Goal: Task Accomplishment & Management: Complete application form

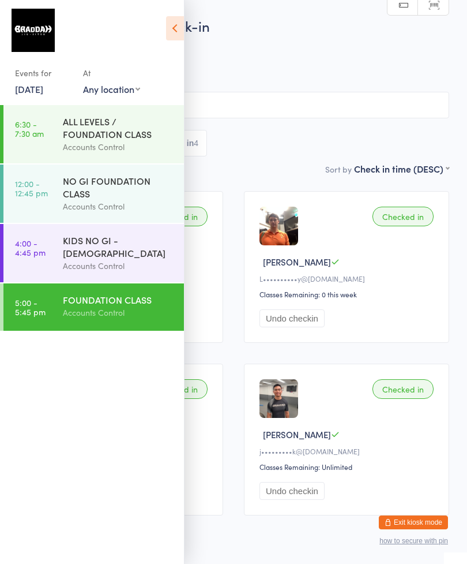
click at [179, 28] on icon at bounding box center [175, 28] width 18 height 24
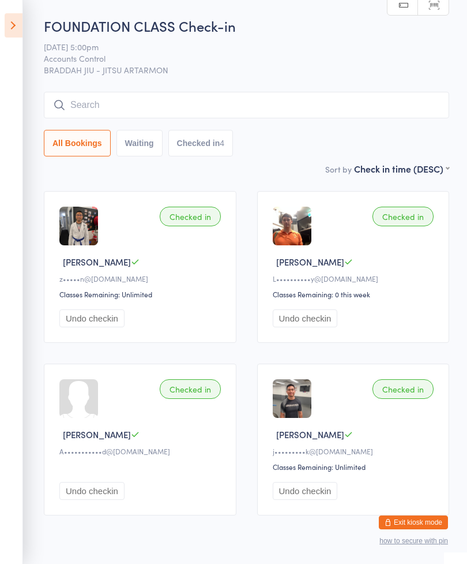
click at [424, 519] on button "Exit kiosk mode" at bounding box center [413, 522] width 69 height 14
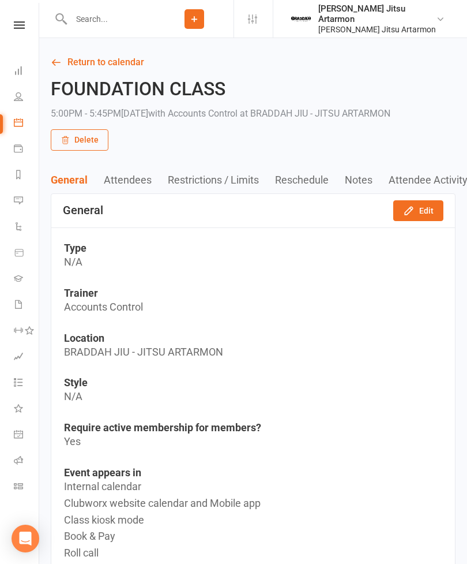
click at [19, 102] on link "People" at bounding box center [27, 98] width 26 height 26
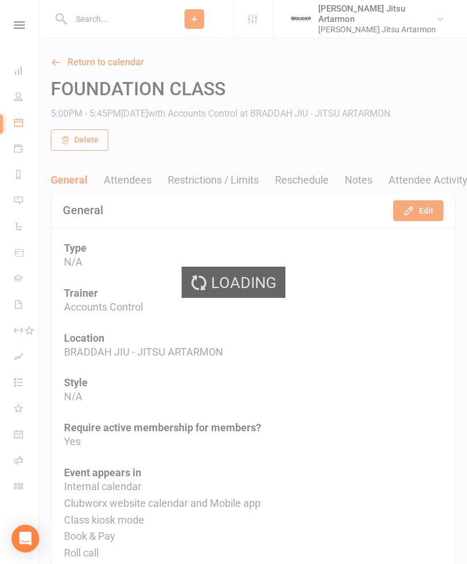
select select "100"
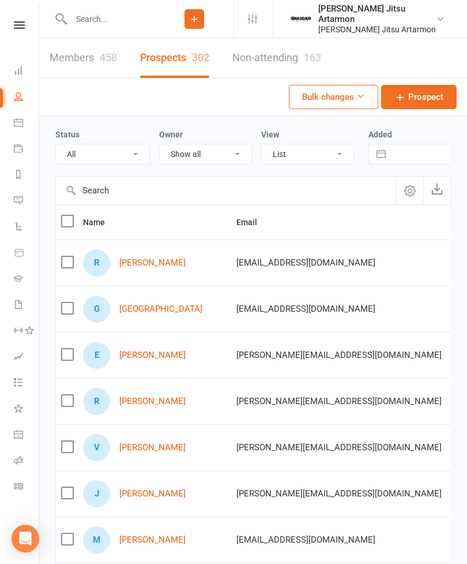
click at [141, 312] on link "[GEOGRAPHIC_DATA]" at bounding box center [160, 309] width 83 height 10
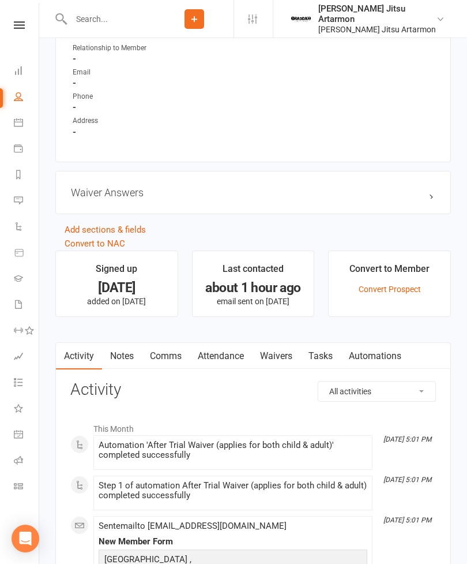
click at [286, 353] on link "Waivers" at bounding box center [276, 356] width 48 height 27
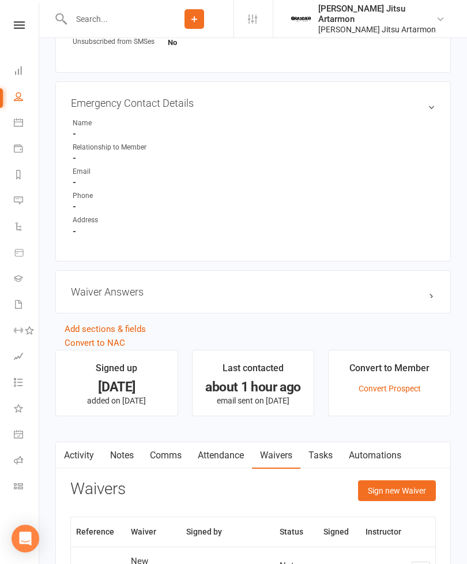
click at [413, 498] on button "Sign new Waiver" at bounding box center [397, 490] width 78 height 21
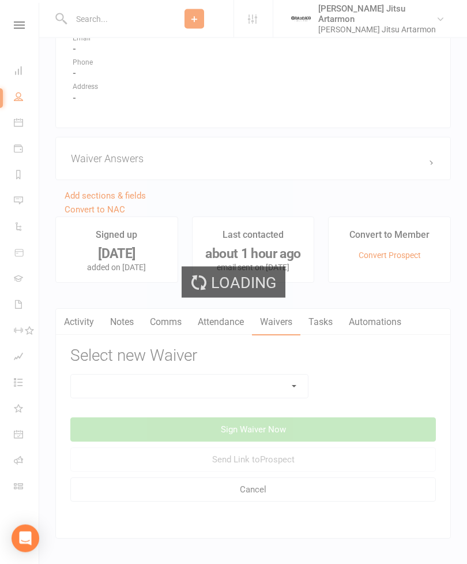
scroll to position [724, 0]
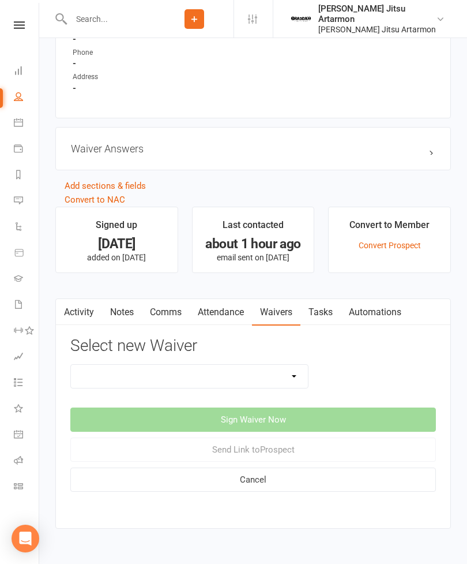
click at [288, 377] on select "Injury Reporting and Management KIDS HOLIDAY CAMP ([DATE] - [DATE]) LANE COVE P…" at bounding box center [189, 376] width 237 height 23
click at [295, 373] on select "Injury Reporting and Management KIDS HOLIDAY CAMP ([DATE] - [DATE]) LANE COVE P…" at bounding box center [189, 376] width 237 height 23
click at [287, 371] on select "Injury Reporting and Management KIDS HOLIDAY CAMP ([DATE] - [DATE]) LANE COVE P…" at bounding box center [189, 376] width 237 height 23
select select "10907"
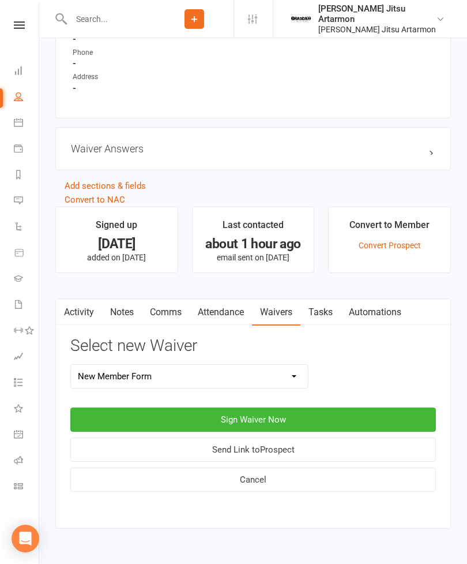
click at [347, 411] on button "Sign Waiver Now" at bounding box center [253, 419] width 366 height 24
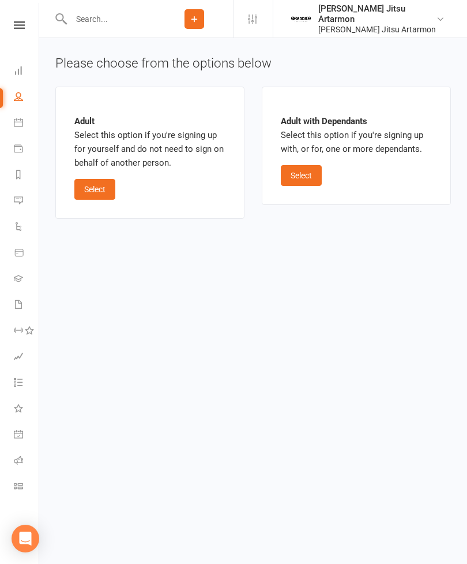
click at [310, 176] on button "Select" at bounding box center [301, 175] width 41 height 21
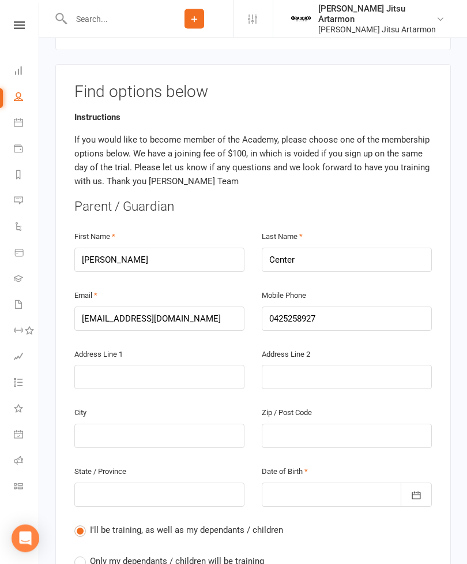
scroll to position [224, 0]
click at [115, 248] on input "[PERSON_NAME]" at bounding box center [159, 260] width 170 height 24
type input "G"
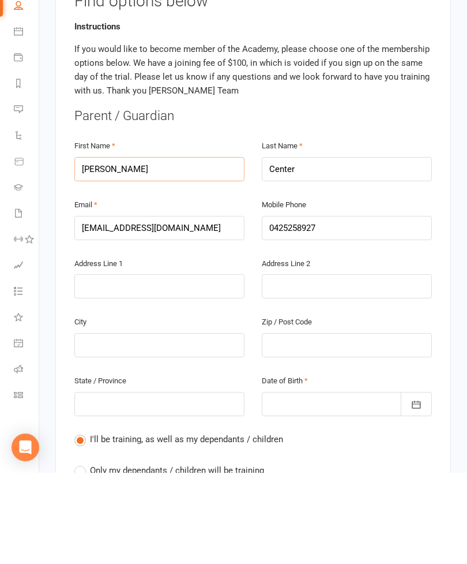
type input "[PERSON_NAME]"
click at [299, 483] on div at bounding box center [347, 495] width 170 height 24
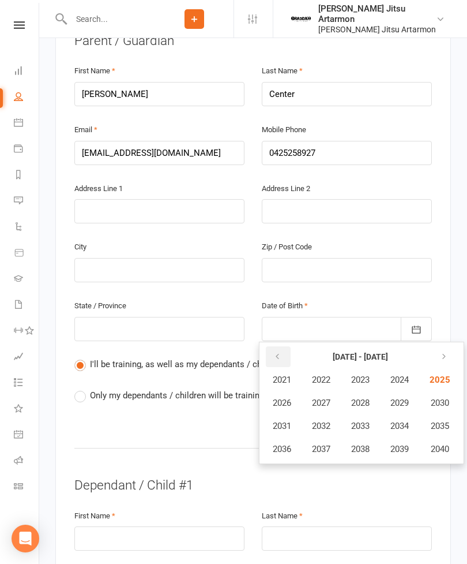
click at [281, 352] on icon "button" at bounding box center [278, 356] width 8 height 9
click at [276, 352] on icon "button" at bounding box center [278, 356] width 8 height 9
click at [447, 398] on span "1970" at bounding box center [439, 403] width 18 height 10
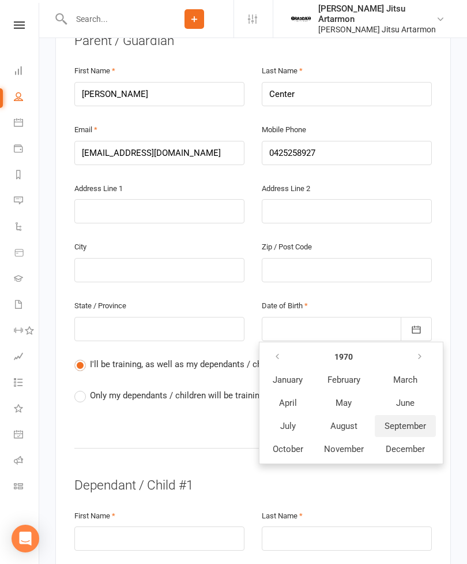
click at [406, 421] on span "September" at bounding box center [406, 426] width 42 height 10
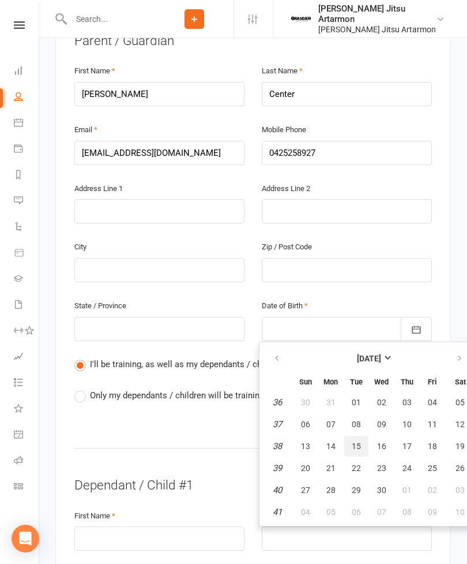
click at [362, 436] on button "15" at bounding box center [356, 446] width 24 height 21
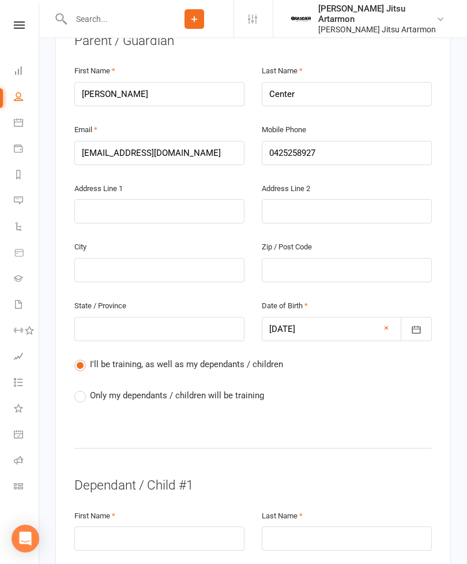
click at [284, 317] on div at bounding box center [347, 329] width 170 height 24
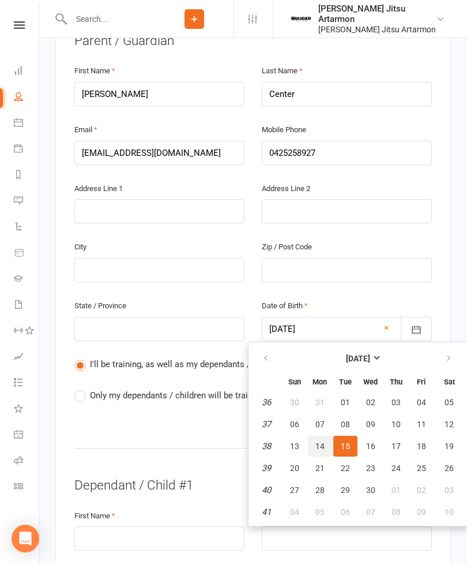
click at [323, 441] on span "14" at bounding box center [320, 445] width 9 height 9
type input "[DATE]"
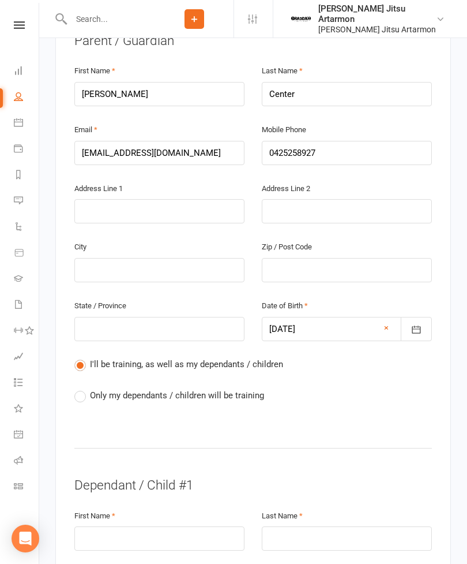
click at [78, 388] on label "Only my dependants / children will be training" at bounding box center [169, 395] width 190 height 14
click at [78, 388] on input "Only my dependants / children will be training" at bounding box center [78, 388] width 8 height 0
radio input "true"
radio input "false"
click at [140, 526] on input "text" at bounding box center [159, 538] width 170 height 24
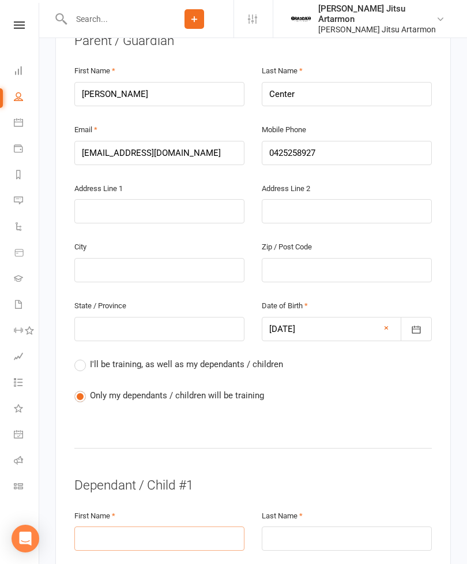
scroll to position [489, 0]
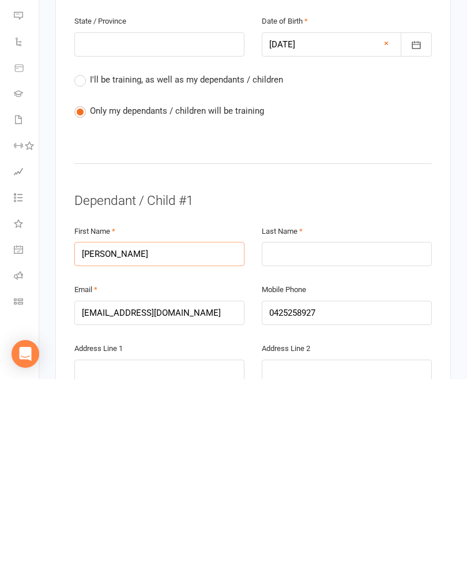
type input "[PERSON_NAME]"
click at [321, 426] on input "text" at bounding box center [347, 438] width 170 height 24
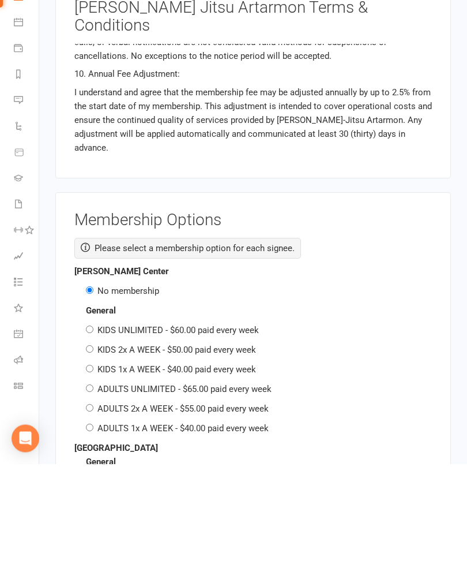
scroll to position [1198, 0]
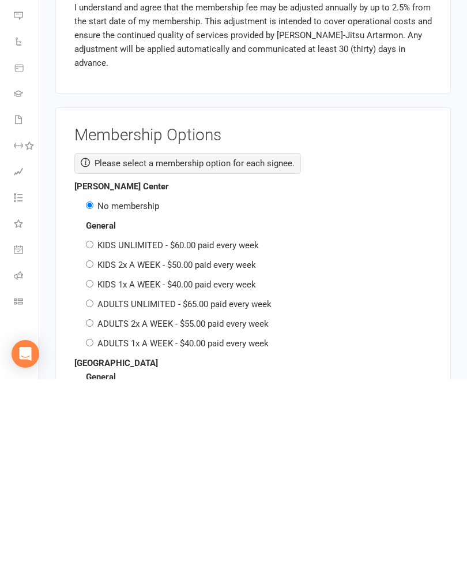
type input "Center"
click at [83, 403] on div "General KIDS UNLIMITED - $60.00 paid every week KIDS 2x A WEEK - $50.00 paid ev…" at bounding box center [253, 469] width 358 height 132
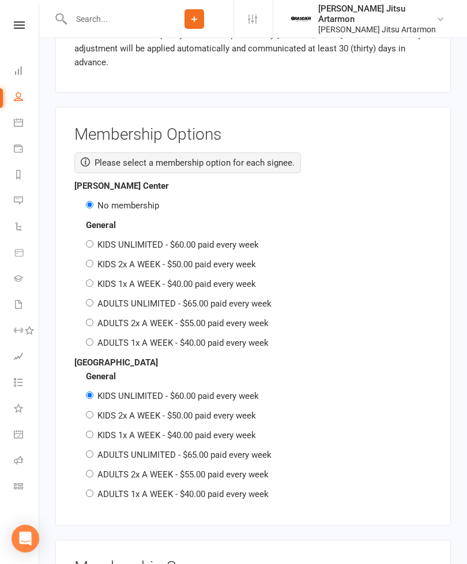
click at [99, 279] on label "KIDS 1x A WEEK - $40.00 paid every week" at bounding box center [177, 284] width 159 height 10
click at [93, 279] on input "KIDS 1x A WEEK - $40.00 paid every week" at bounding box center [90, 283] width 8 height 8
radio input "true"
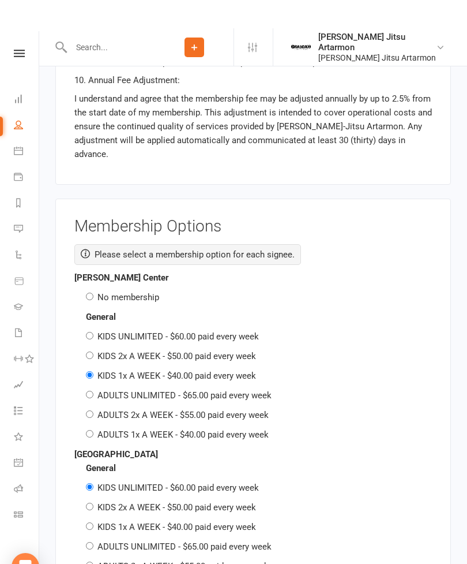
scroll to position [1291, 0]
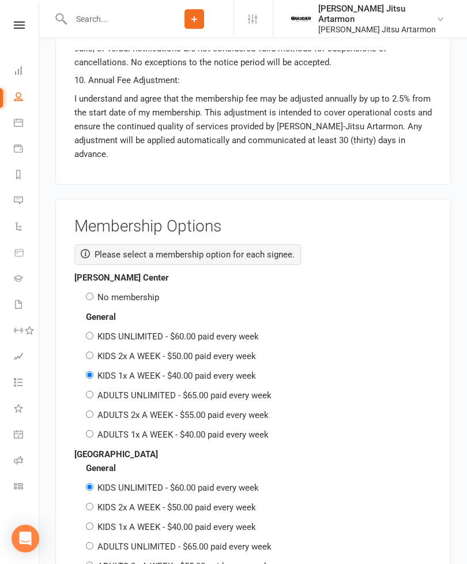
click at [86, 290] on div "No membership" at bounding box center [259, 297] width 346 height 14
click at [99, 292] on label "No membership" at bounding box center [129, 297] width 62 height 10
click at [93, 293] on input "No membership" at bounding box center [90, 297] width 8 height 8
radio input "true"
radio input "false"
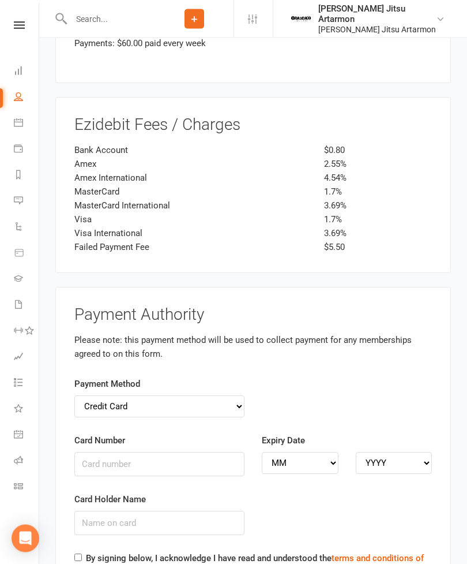
scroll to position [2029, 0]
click at [76, 553] on input "By signing below, I acknowledge I have read and understood the terms and condit…" at bounding box center [78, 557] width 8 height 8
checkbox input "true"
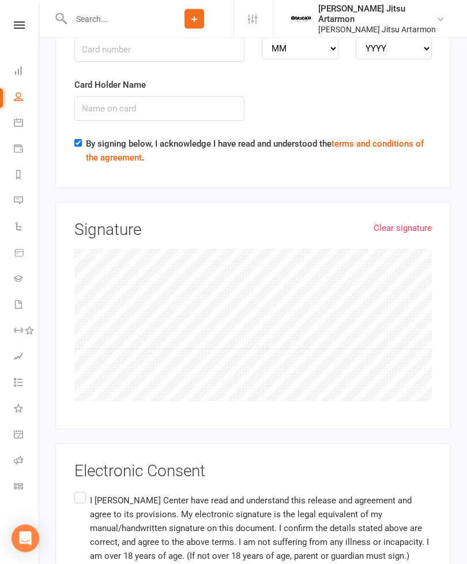
scroll to position [2454, 0]
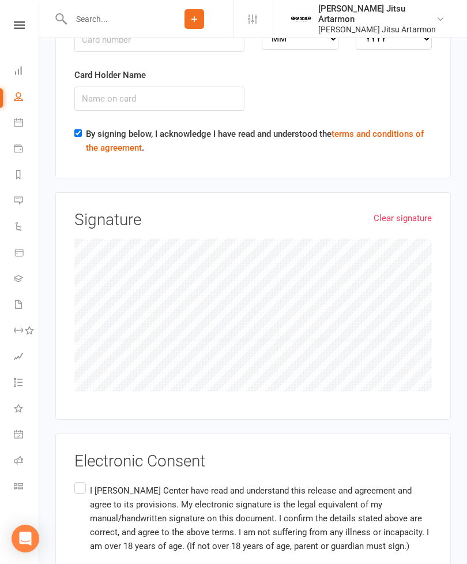
click at [82, 480] on label "I [PERSON_NAME] Center have read and understand this release and agreement and …" at bounding box center [253, 519] width 358 height 78
click at [82, 480] on input "I [PERSON_NAME] Center have read and understand this release and agreement and …" at bounding box center [78, 480] width 8 height 0
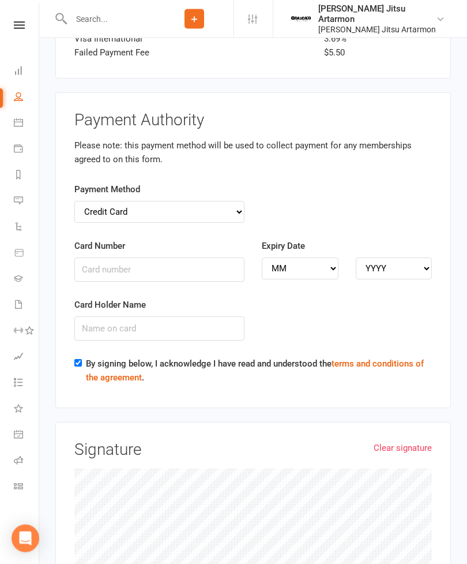
scroll to position [2198, 0]
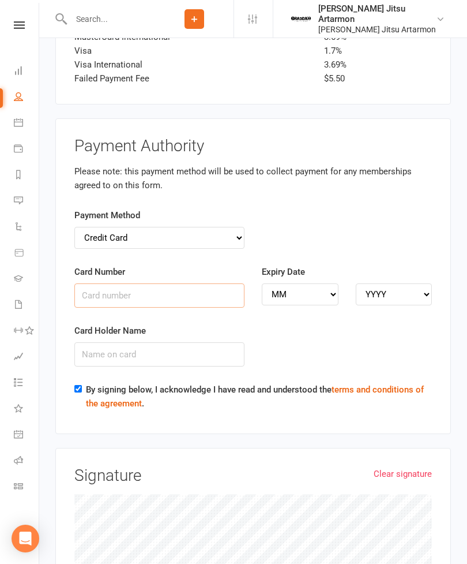
click at [132, 283] on input "Card Number" at bounding box center [159, 295] width 170 height 24
type input "[CREDIT_CARD_NUMBER]"
click at [319, 283] on select "MM 01 02 03 04 05 06 07 08 09 10 11 12" at bounding box center [300, 294] width 77 height 22
select select "08"
click at [333, 283] on select "MM 01 02 03 04 05 06 07 08 09 10 11 12" at bounding box center [300, 294] width 77 height 22
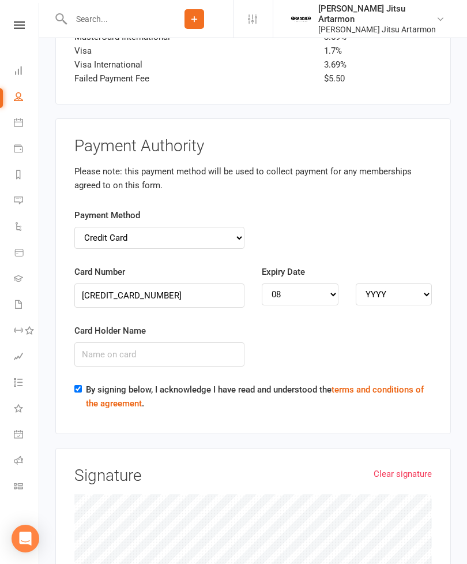
click at [395, 283] on select "YYYY 2025 2026 2027 2028 2029 2030 2031 2032 2033 2034" at bounding box center [394, 294] width 77 height 22
select select "2027"
click at [107, 342] on input "Card Holder Name" at bounding box center [159, 354] width 170 height 24
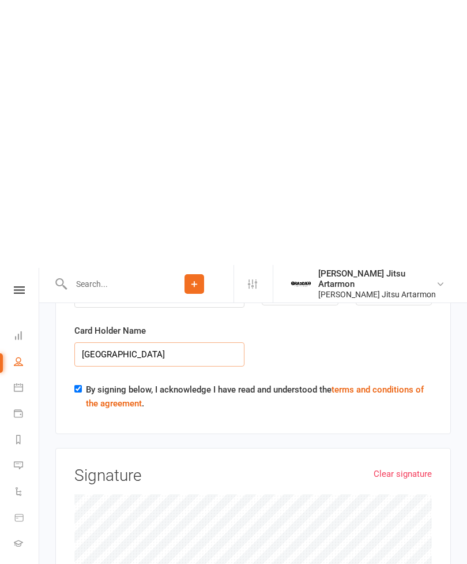
scroll to position [2491, 0]
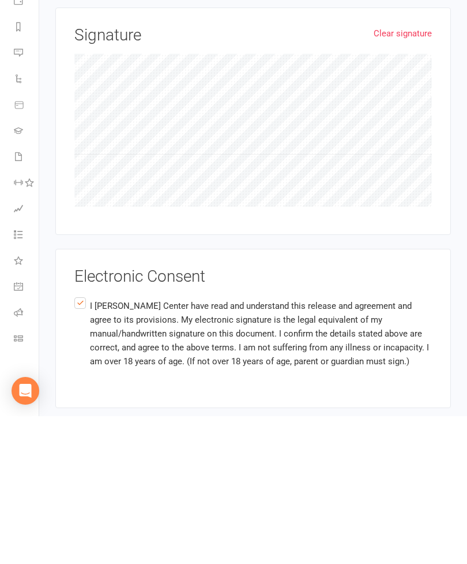
type input "[GEOGRAPHIC_DATA]"
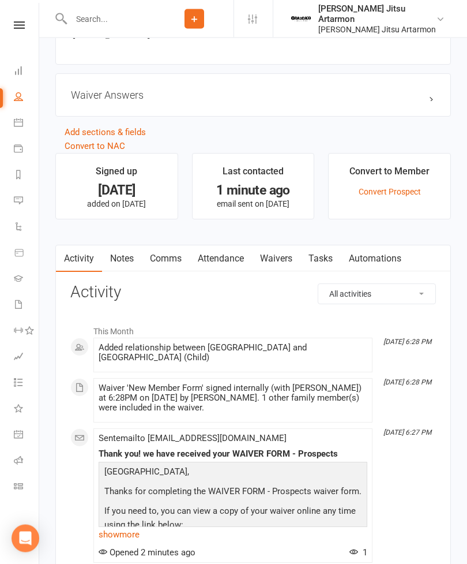
scroll to position [779, 0]
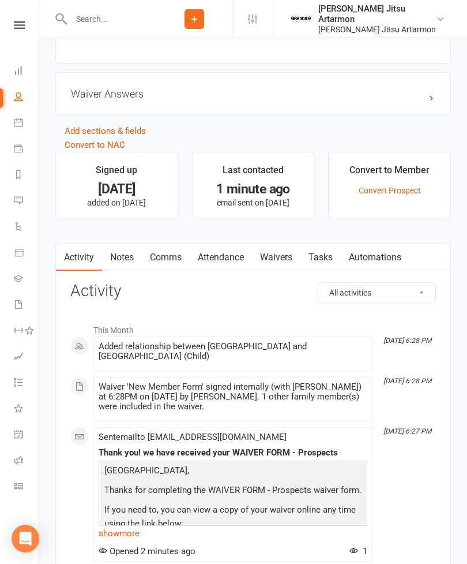
click at [276, 253] on link "Waivers" at bounding box center [276, 257] width 48 height 27
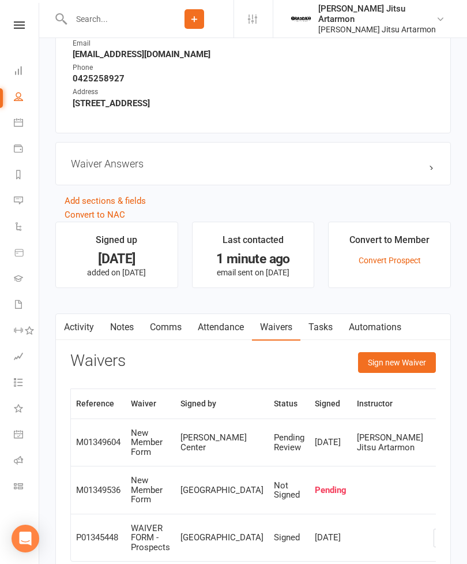
scroll to position [714, 0]
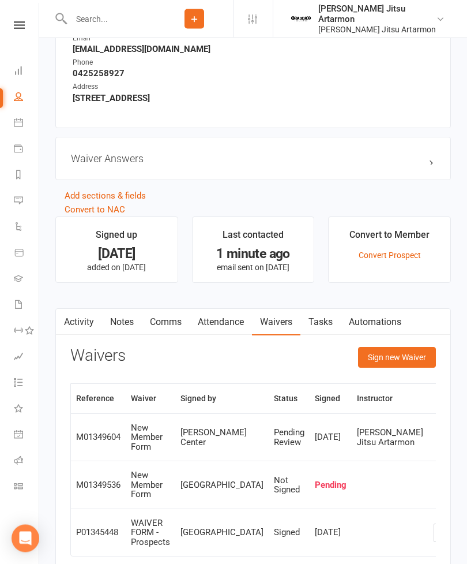
click at [357, 441] on div "[PERSON_NAME] Jitsu Artarmon" at bounding box center [390, 437] width 66 height 19
click at [388, 331] on link "Automations" at bounding box center [375, 322] width 69 height 27
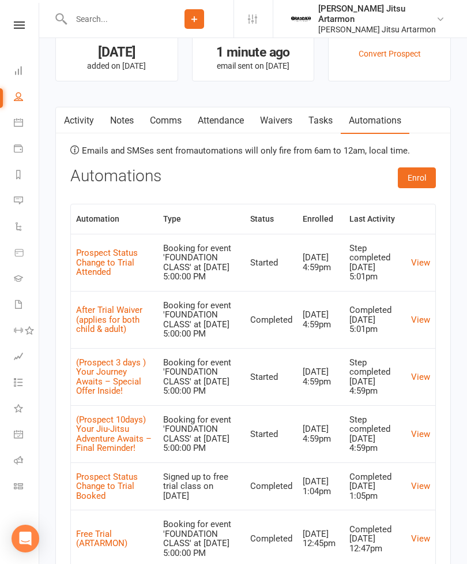
scroll to position [911, 0]
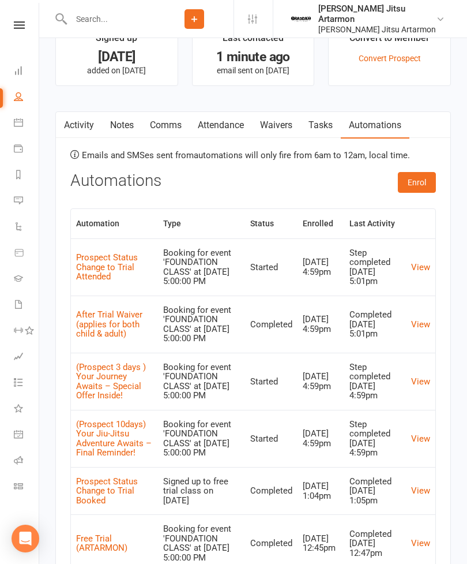
click at [329, 128] on link "Tasks" at bounding box center [321, 125] width 40 height 27
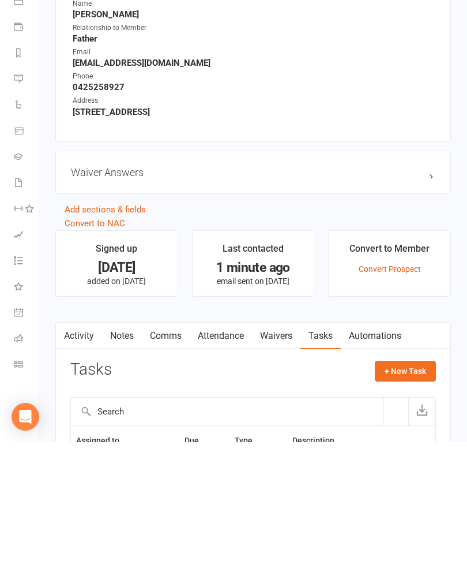
scroll to position [690, 0]
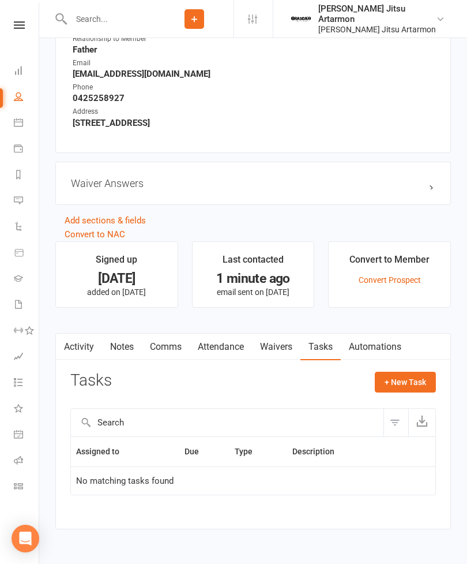
click at [283, 349] on link "Waivers" at bounding box center [276, 347] width 48 height 27
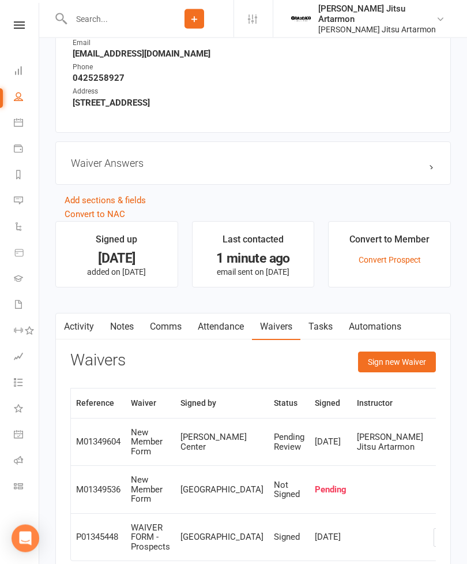
scroll to position [710, 0]
click at [195, 412] on th "Signed by" at bounding box center [221, 402] width 93 height 29
click at [91, 406] on th "Reference" at bounding box center [98, 402] width 55 height 29
click at [357, 446] on div "[PERSON_NAME] Jitsu Artarmon" at bounding box center [390, 441] width 66 height 19
click at [274, 446] on div "Pending Review" at bounding box center [289, 441] width 31 height 19
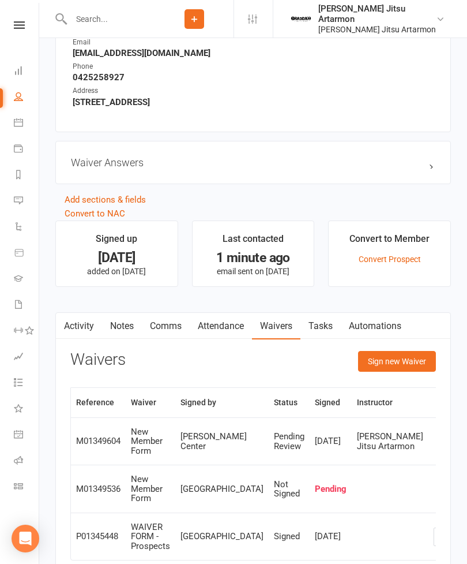
click at [141, 440] on div "New Member Form" at bounding box center [150, 441] width 39 height 29
click at [89, 441] on td "M01349604" at bounding box center [98, 441] width 55 height 48
click at [15, 121] on icon at bounding box center [18, 122] width 9 height 9
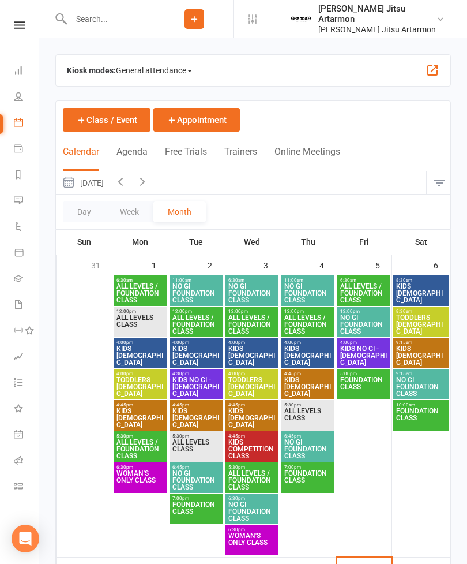
click at [9, 138] on li "Payments" at bounding box center [19, 150] width 39 height 26
click at [18, 147] on icon at bounding box center [18, 148] width 9 height 9
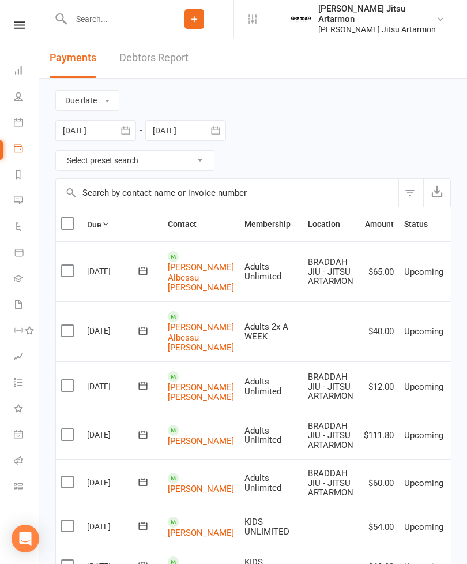
click at [17, 96] on icon at bounding box center [18, 96] width 9 height 9
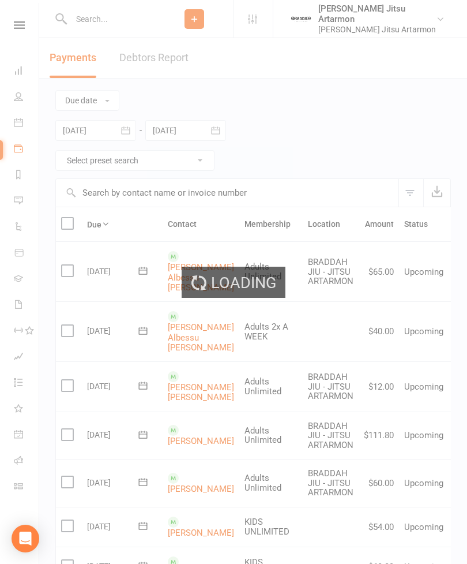
select select "100"
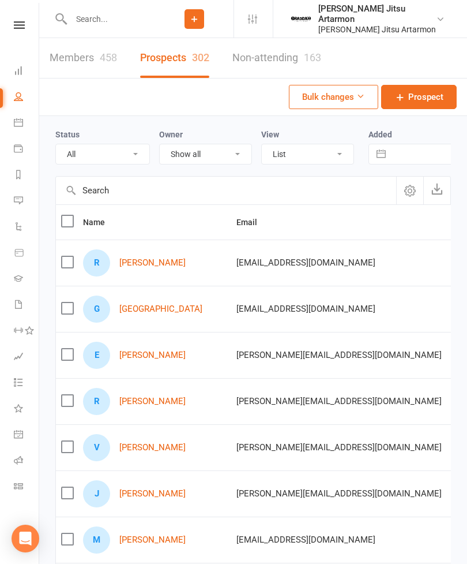
click at [145, 305] on link "[GEOGRAPHIC_DATA]" at bounding box center [160, 309] width 83 height 10
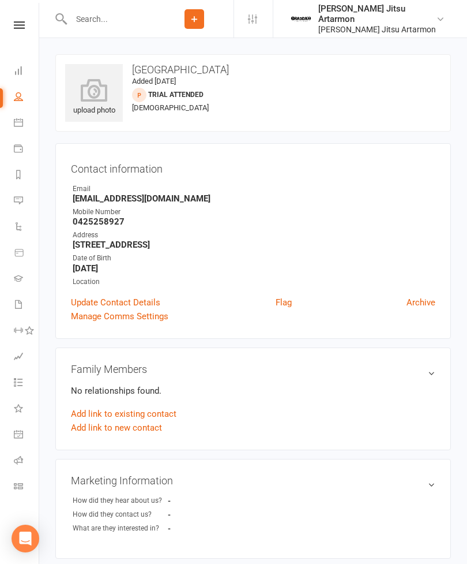
click at [143, 317] on link "Manage Comms Settings" at bounding box center [120, 316] width 98 height 14
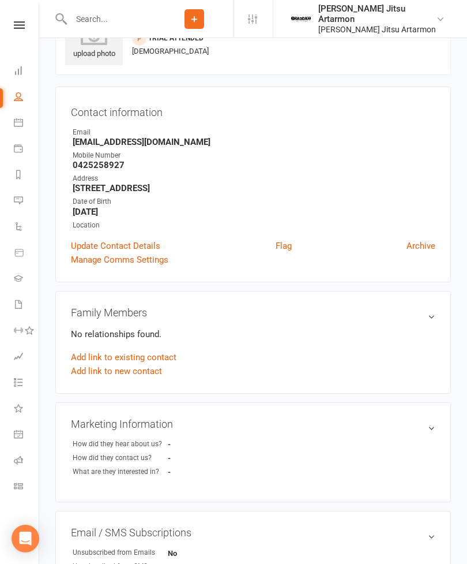
scroll to position [732, 0]
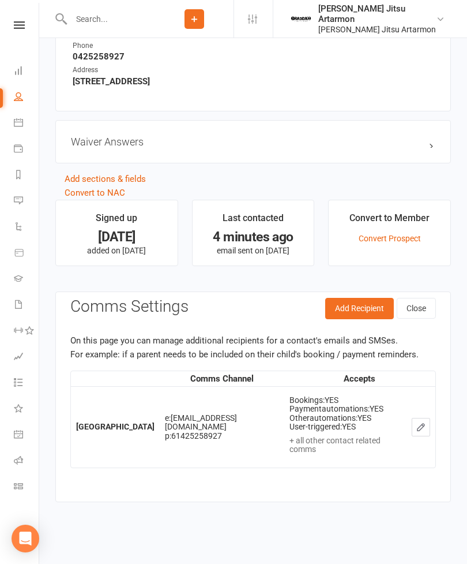
click at [398, 236] on link "Convert Prospect" at bounding box center [390, 238] width 62 height 9
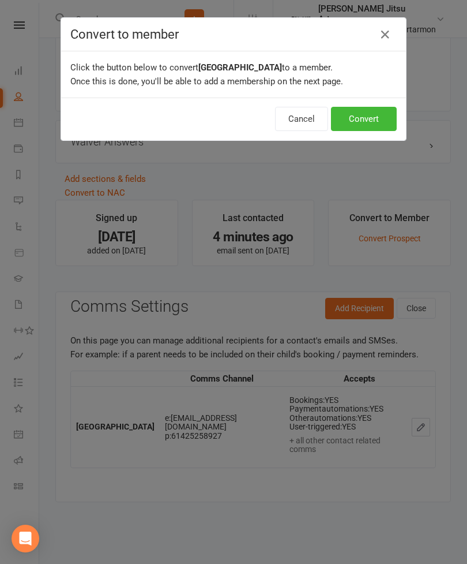
click at [385, 33] on icon "button" at bounding box center [386, 35] width 14 height 14
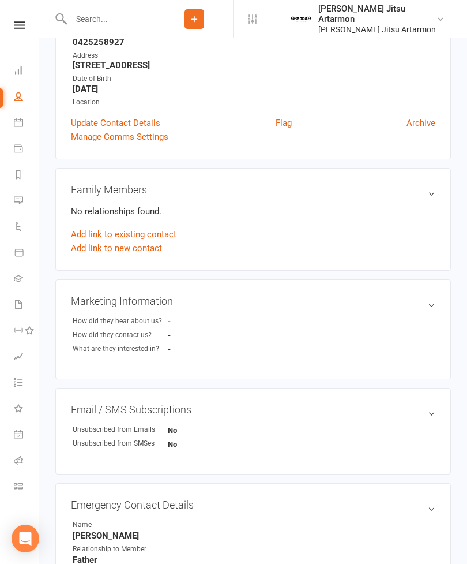
scroll to position [0, 0]
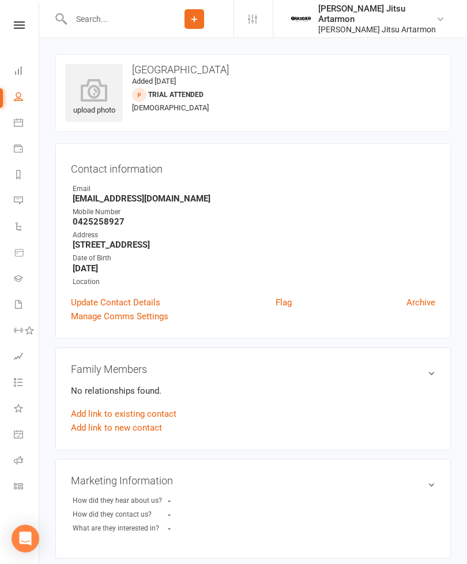
click at [24, 98] on link "People" at bounding box center [27, 98] width 26 height 26
select select "100"
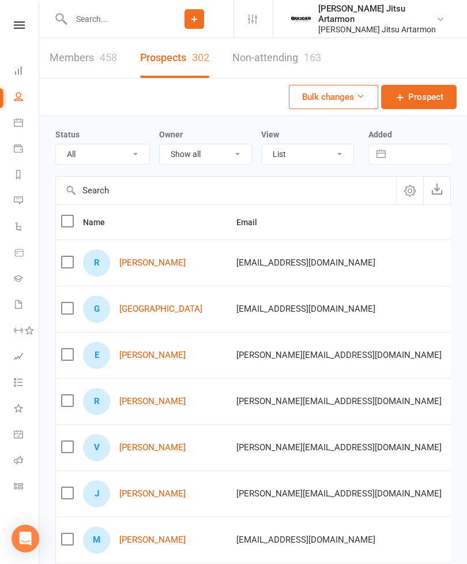
click at [143, 309] on link "[GEOGRAPHIC_DATA]" at bounding box center [160, 309] width 83 height 10
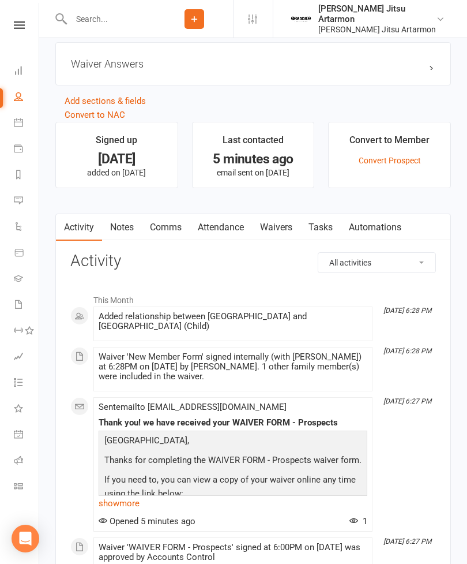
click at [281, 230] on link "Waivers" at bounding box center [276, 227] width 48 height 27
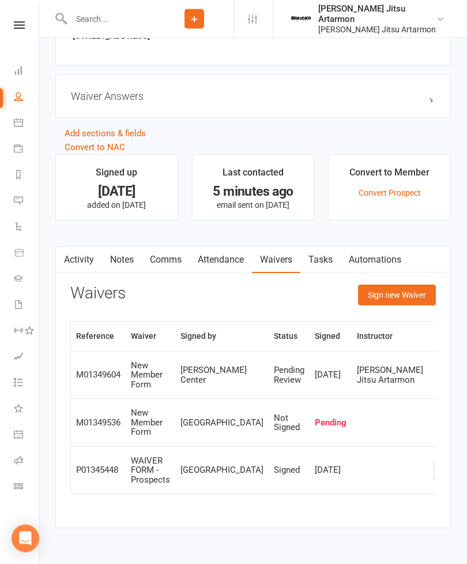
scroll to position [782, 0]
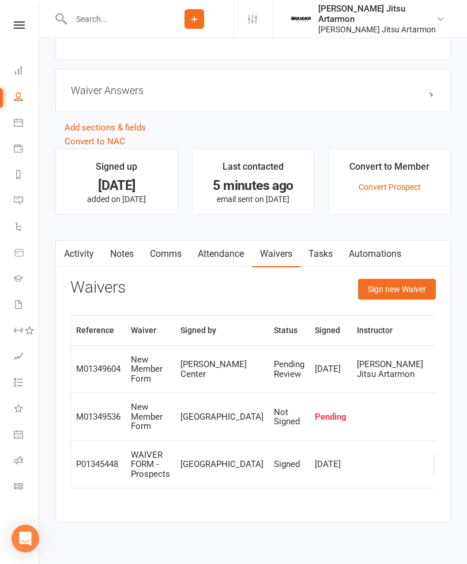
click at [315, 369] on div "[DATE]" at bounding box center [331, 369] width 32 height 10
click at [16, 480] on link "Class check-in" at bounding box center [27, 487] width 26 height 26
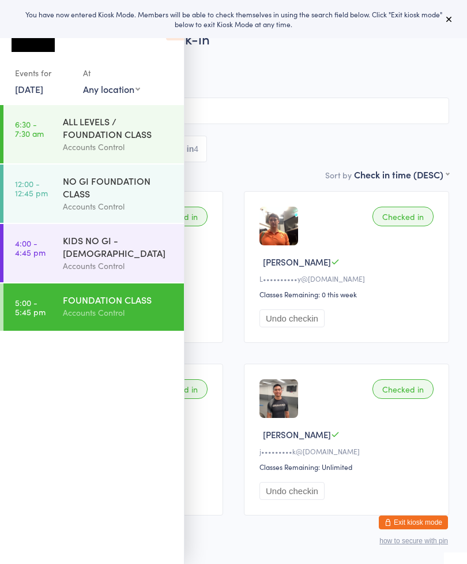
click at [429, 521] on button "Exit kiosk mode" at bounding box center [413, 522] width 69 height 14
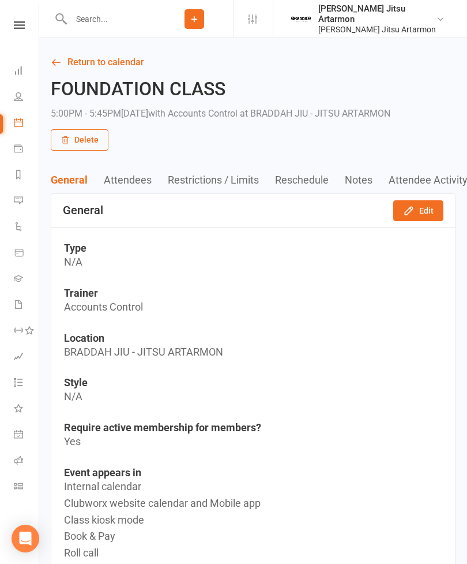
click at [25, 303] on link "Waivers 8" at bounding box center [27, 306] width 26 height 26
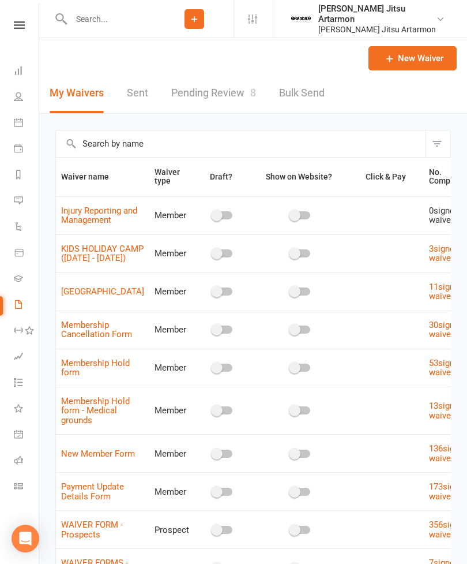
click at [220, 99] on link "Pending Review 8" at bounding box center [213, 93] width 85 height 40
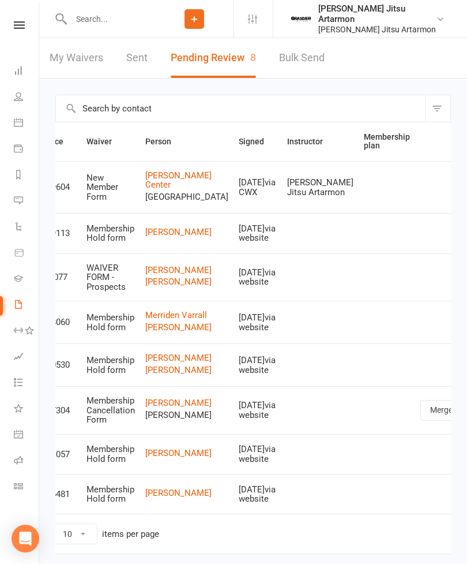
scroll to position [0, 35]
